Goal: Task Accomplishment & Management: Manage account settings

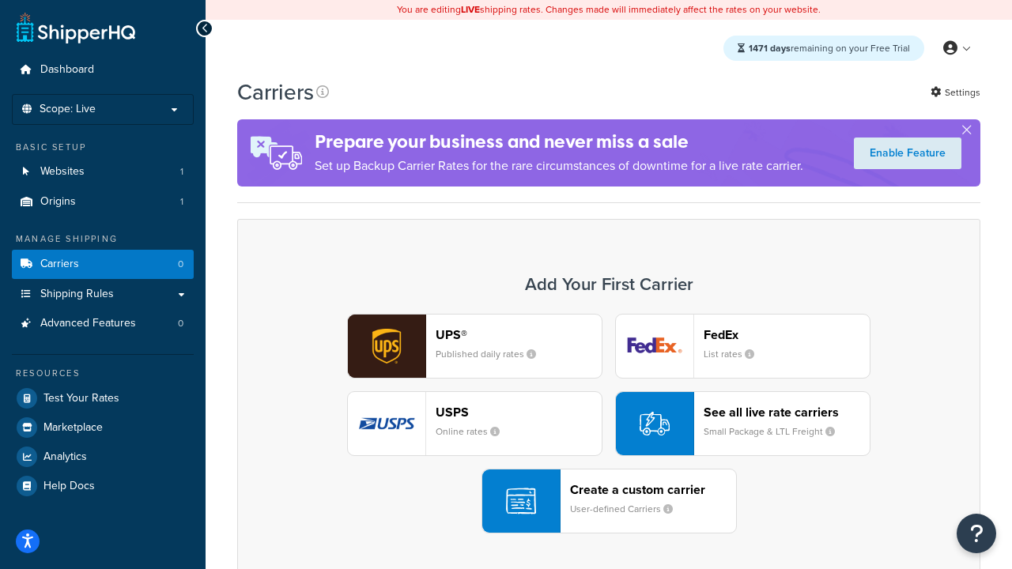
click at [609, 424] on div "UPS® Published daily rates FedEx List rates USPS Online rates See all live rate…" at bounding box center [609, 424] width 710 height 220
click at [786, 334] on header "FedEx" at bounding box center [786, 334] width 166 height 15
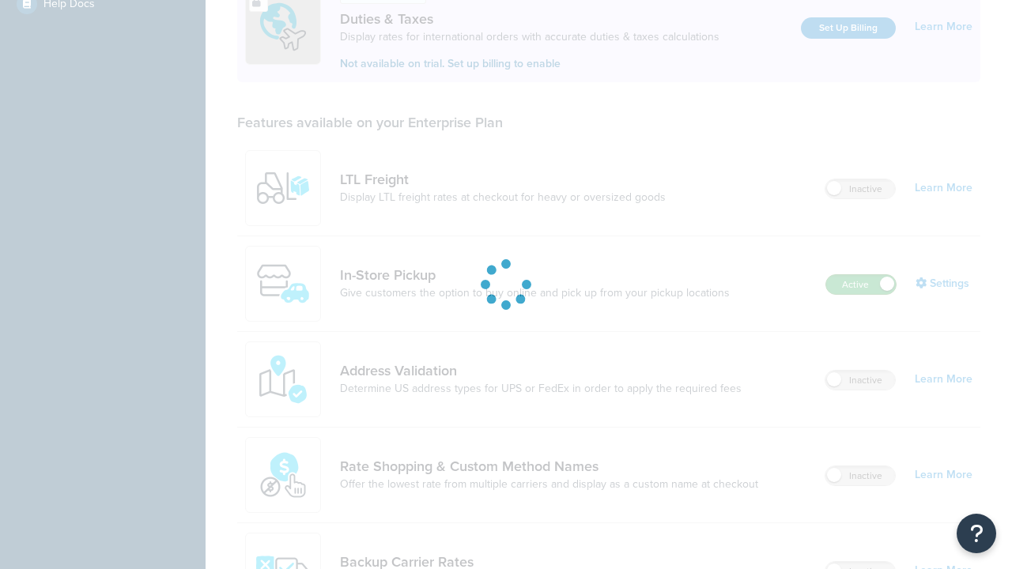
click at [861, 275] on label "Active" at bounding box center [861, 284] width 70 height 19
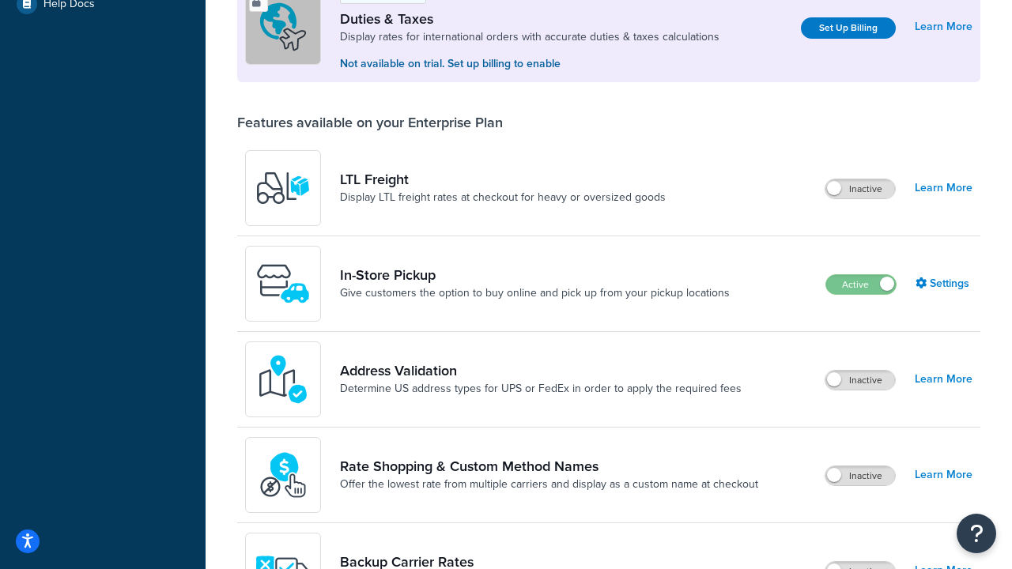
scroll to position [787, 0]
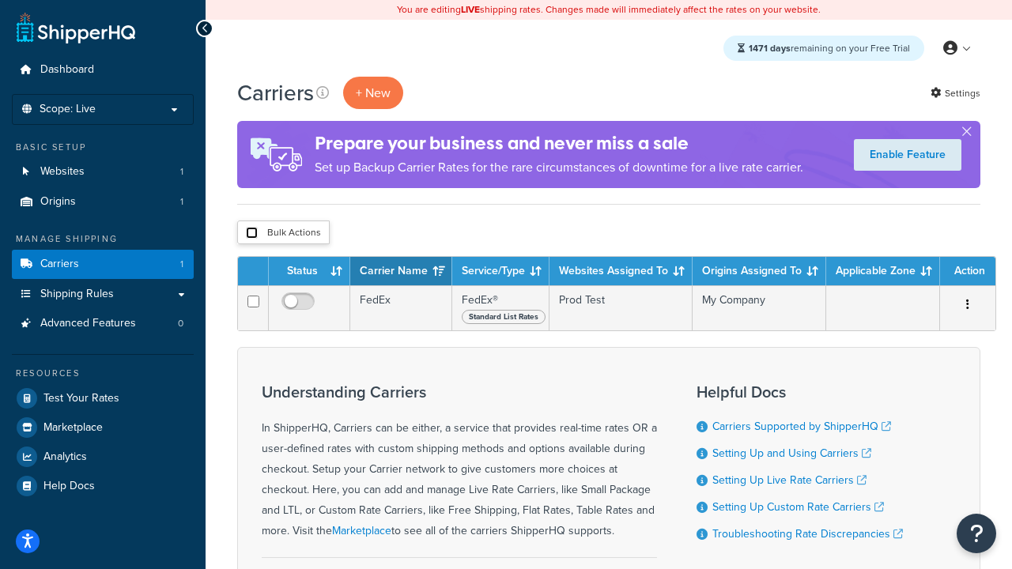
click at [251, 233] on input "checkbox" at bounding box center [252, 233] width 12 height 12
checkbox input "true"
click at [0, 0] on button "Delete" at bounding box center [0, 0] width 0 height 0
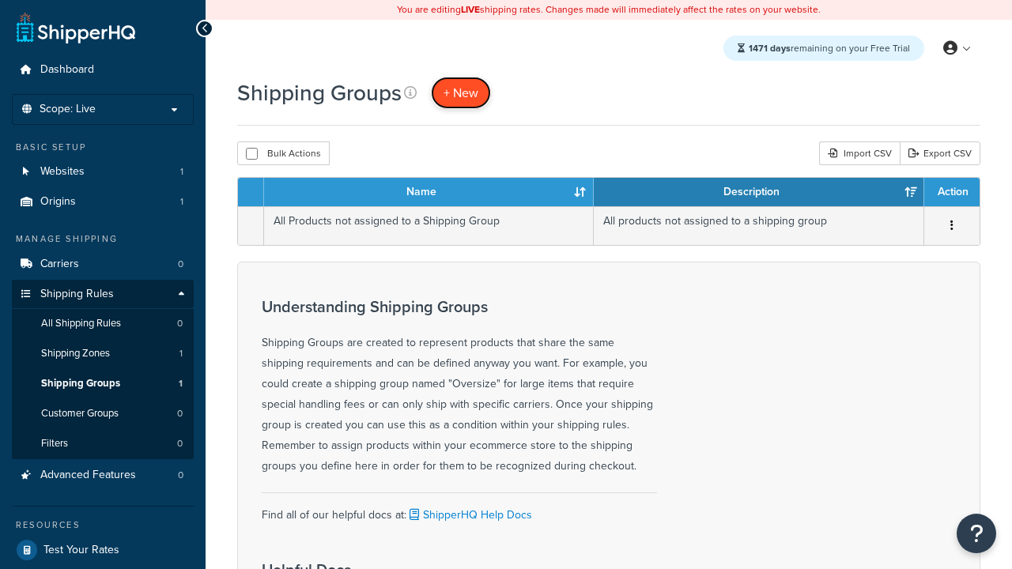
click at [461, 92] on span "+ New" at bounding box center [460, 93] width 35 height 18
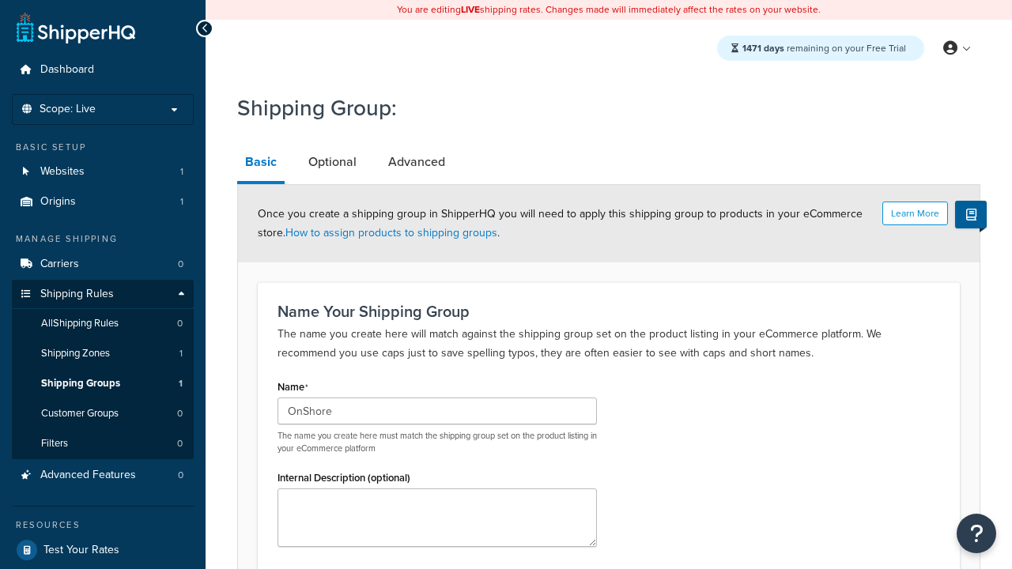
scroll to position [155, 0]
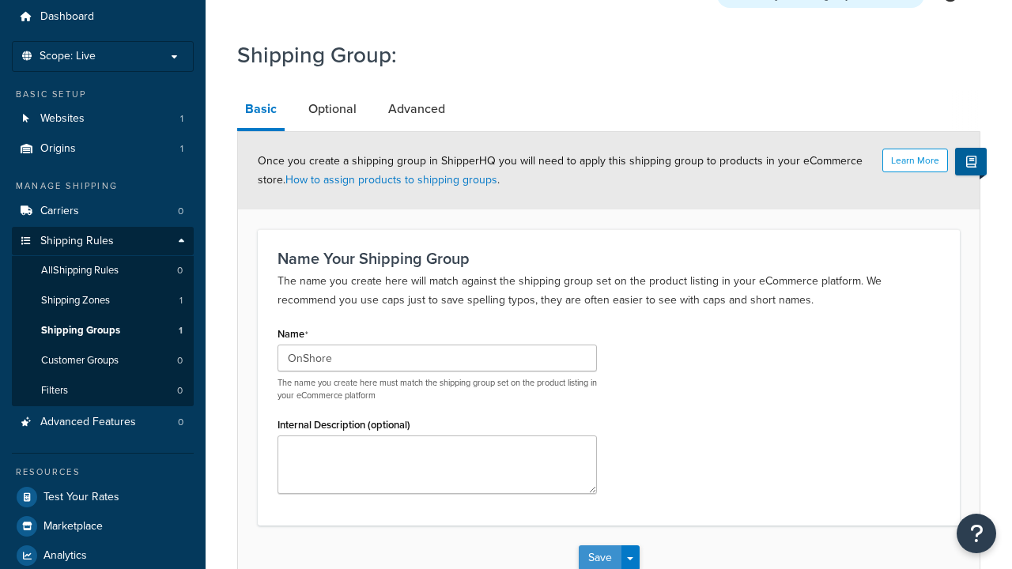
type input "OnShore"
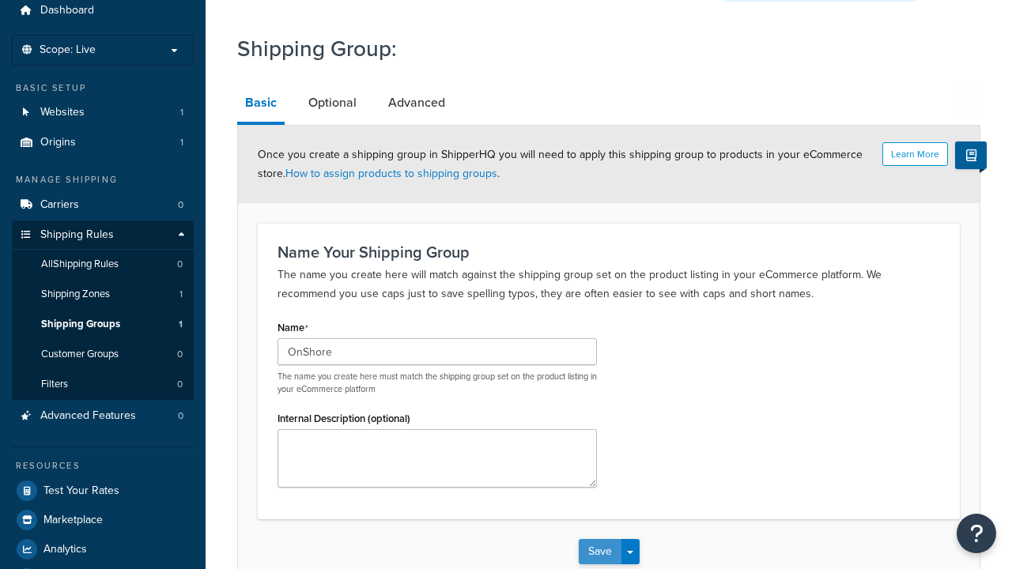
click at [599, 539] on button "Save" at bounding box center [600, 551] width 43 height 25
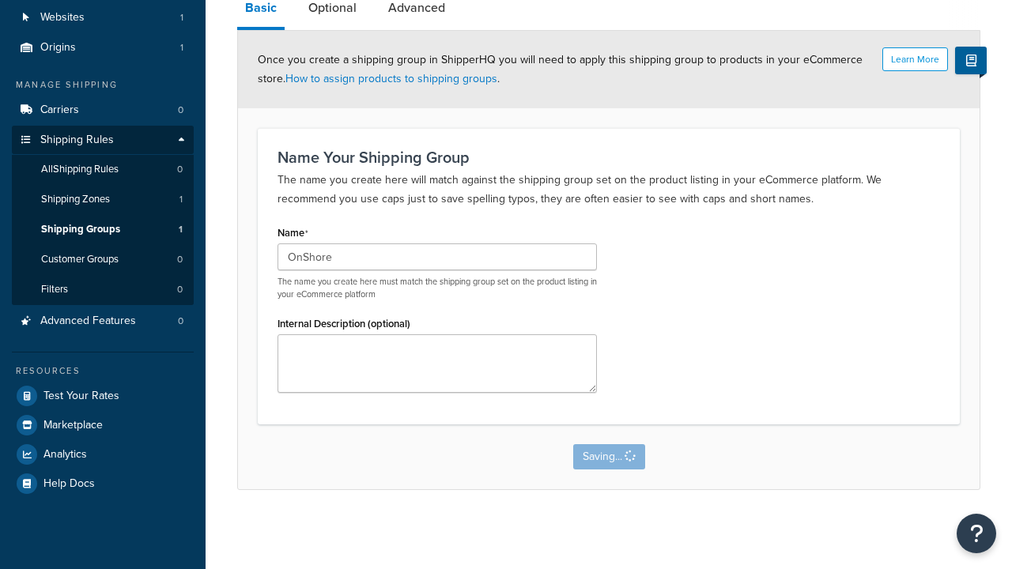
scroll to position [0, 0]
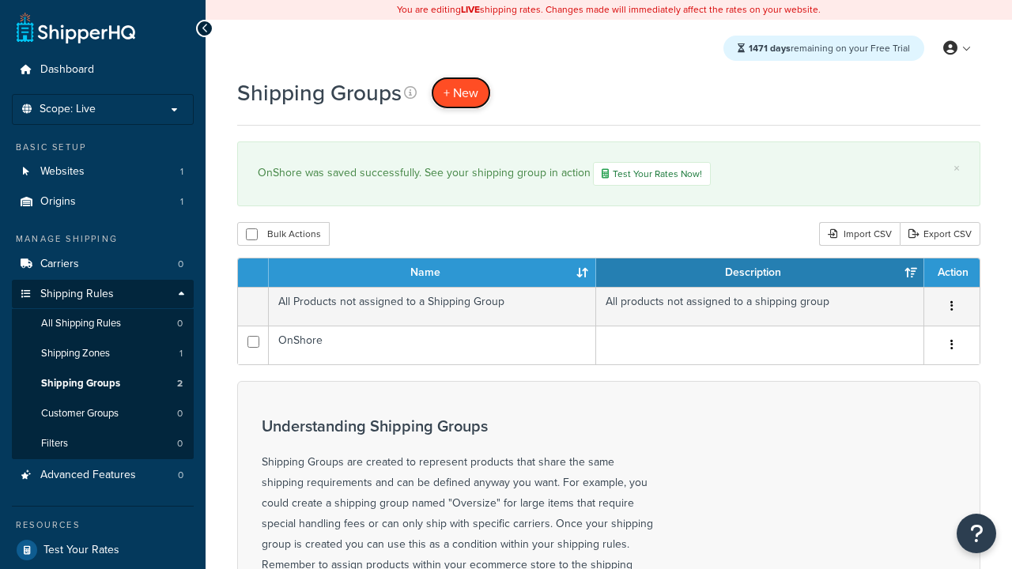
click at [461, 92] on span "+ New" at bounding box center [460, 93] width 35 height 18
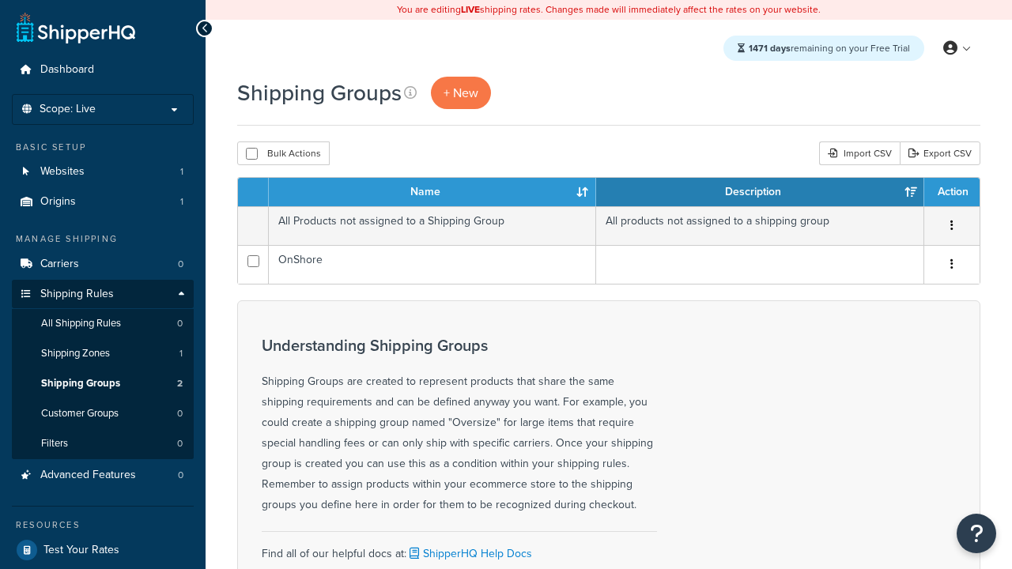
click at [432, 193] on th "Name" at bounding box center [432, 192] width 327 height 28
click at [760, 193] on th "Description" at bounding box center [760, 192] width 328 height 28
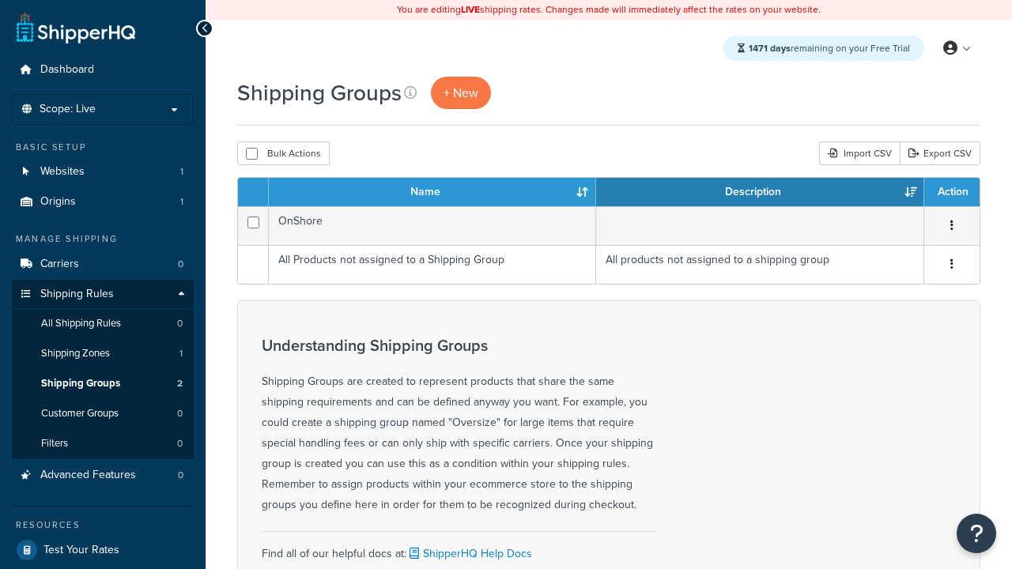
click at [760, 193] on th "Description" at bounding box center [760, 192] width 328 height 28
click at [951, 193] on th "Action" at bounding box center [951, 192] width 55 height 28
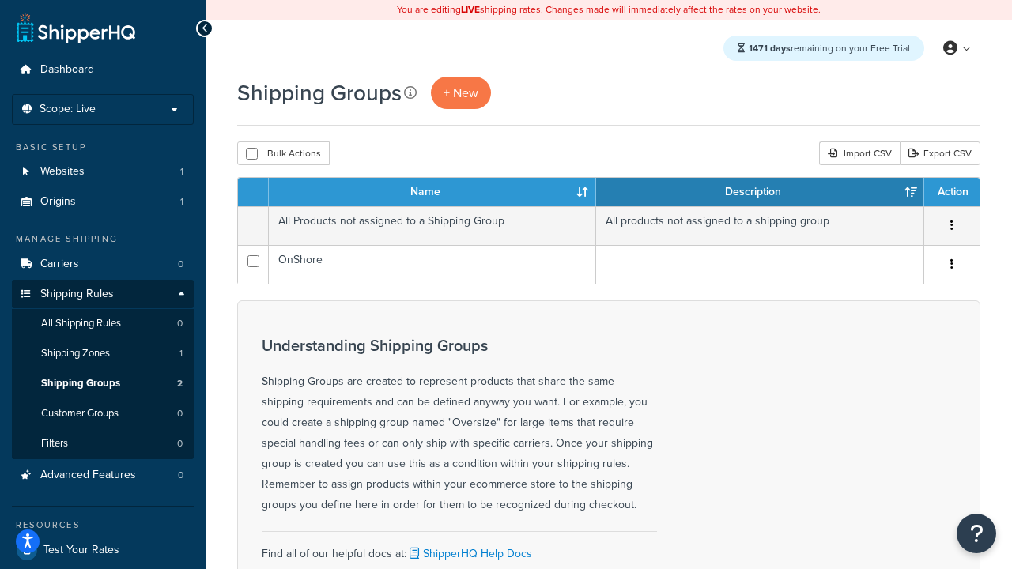
click at [410, 92] on icon at bounding box center [410, 92] width 13 height 13
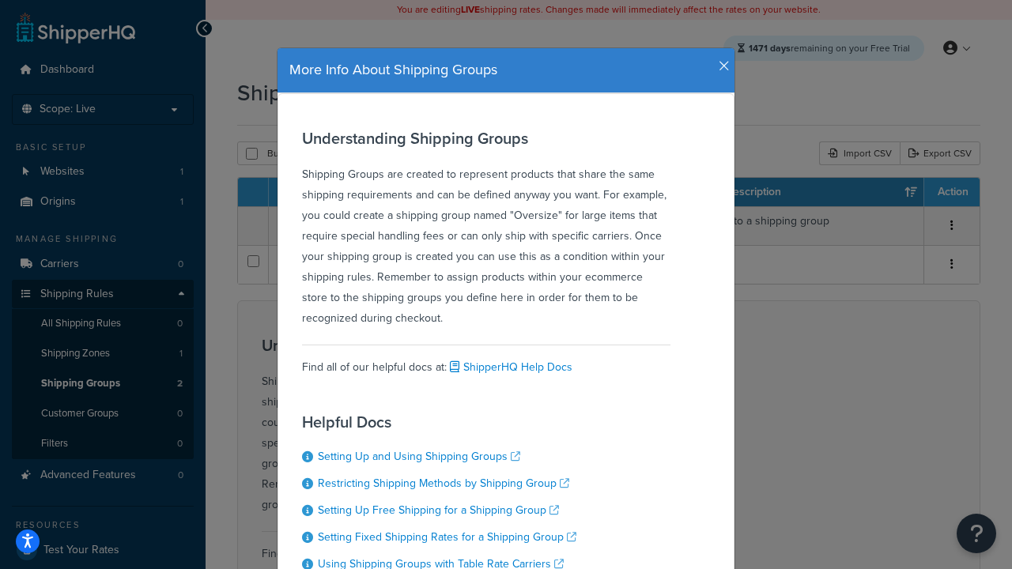
click at [720, 60] on icon "button" at bounding box center [723, 66] width 11 height 14
